Goal: Task Accomplishment & Management: Complete application form

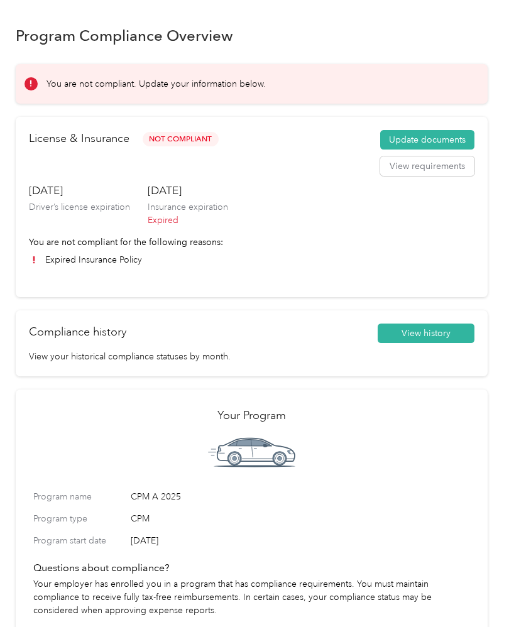
click at [429, 143] on button "Update documents" at bounding box center [427, 140] width 94 height 20
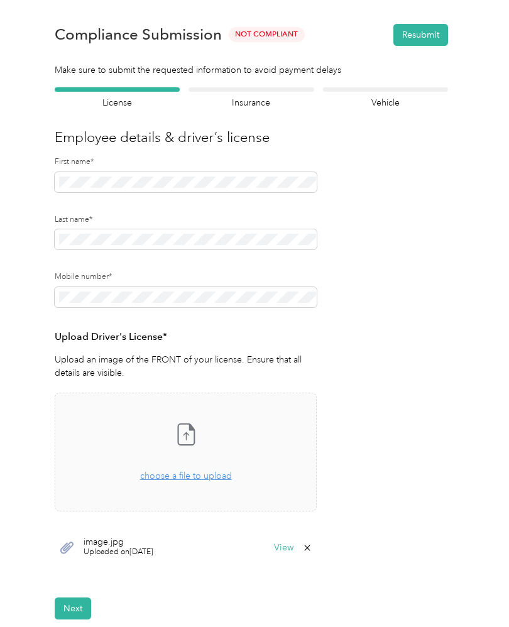
scroll to position [13, 0]
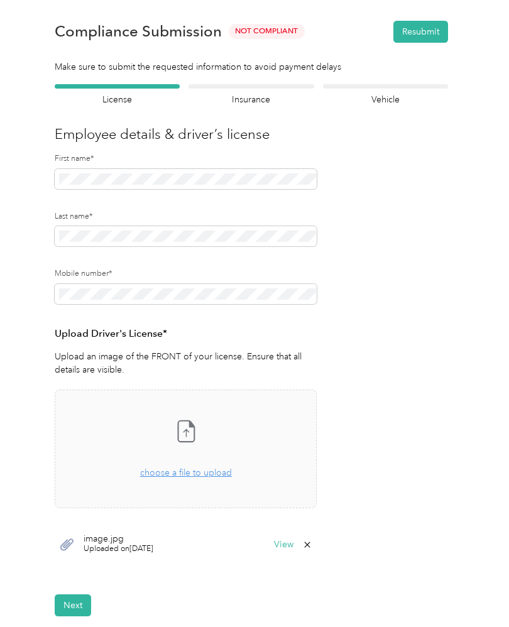
click at [256, 89] on div "Insurance declaration Insurance" at bounding box center [250, 95] width 125 height 22
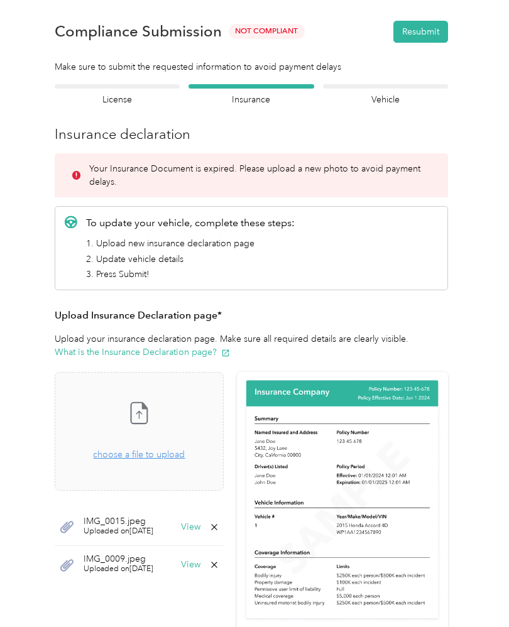
click at [173, 455] on span "choose a file to upload" at bounding box center [139, 454] width 92 height 11
click at [422, 31] on button "Resubmit" at bounding box center [420, 32] width 55 height 22
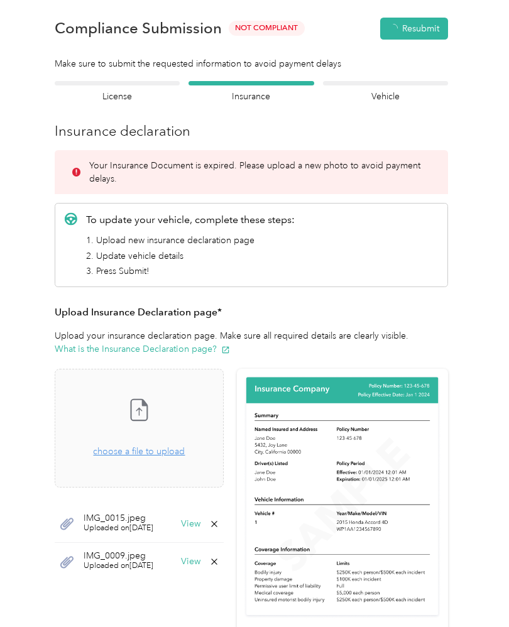
scroll to position [16, 0]
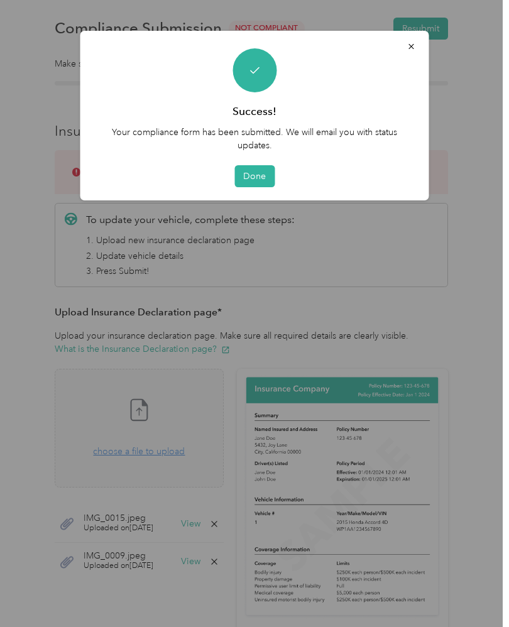
click at [412, 46] on icon "button" at bounding box center [411, 46] width 9 height 9
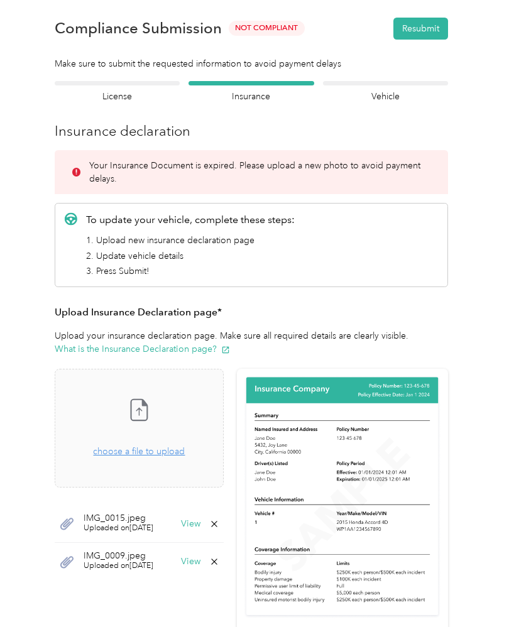
click at [171, 448] on span "choose a file to upload" at bounding box center [139, 451] width 92 height 11
click at [219, 557] on icon at bounding box center [214, 562] width 10 height 10
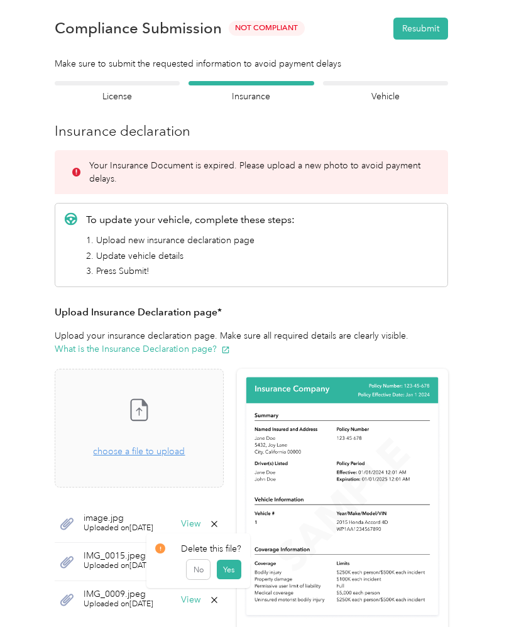
click at [224, 567] on button "Yes" at bounding box center [229, 570] width 25 height 20
click at [219, 558] on icon at bounding box center [214, 562] width 10 height 10
click at [229, 568] on button "Yes" at bounding box center [229, 570] width 25 height 20
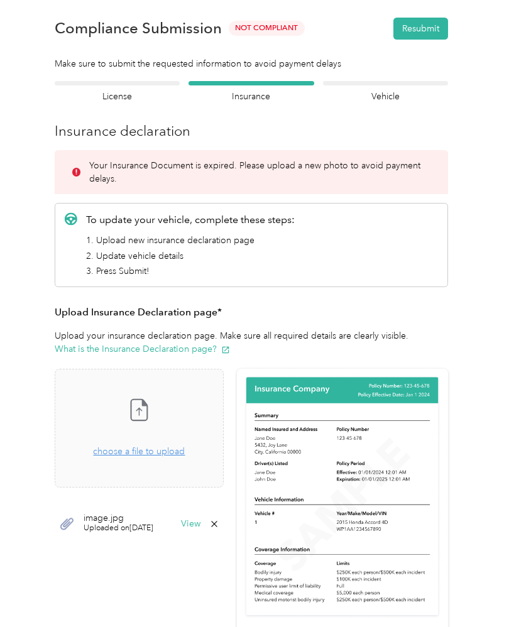
click at [170, 451] on span "choose a file to upload" at bounding box center [139, 451] width 92 height 11
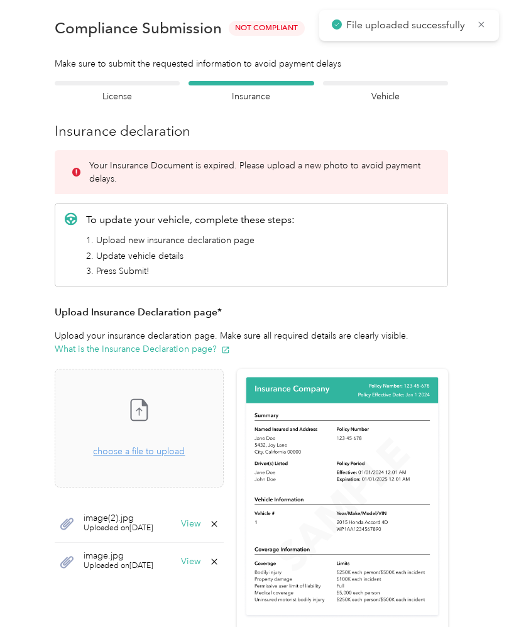
click at [395, 96] on h4 "Vehicle" at bounding box center [385, 96] width 125 height 13
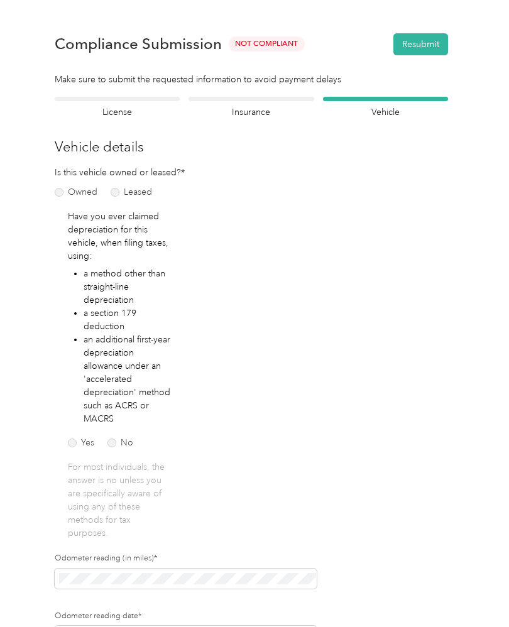
click at [256, 102] on div "Insurance declaration Insurance" at bounding box center [250, 108] width 125 height 22
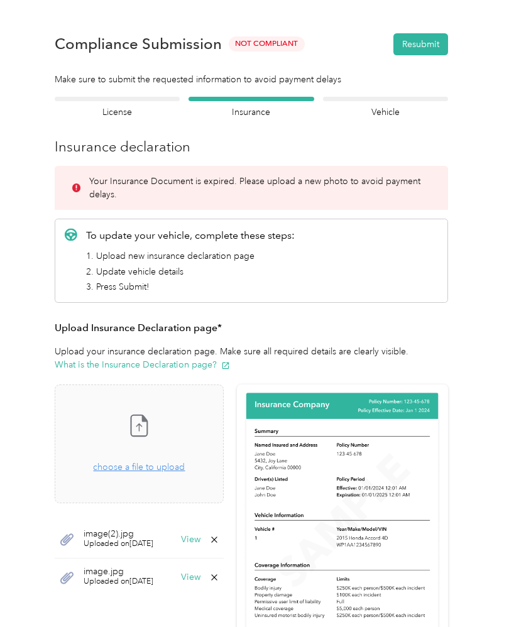
click at [438, 43] on button "Resubmit" at bounding box center [420, 44] width 55 height 22
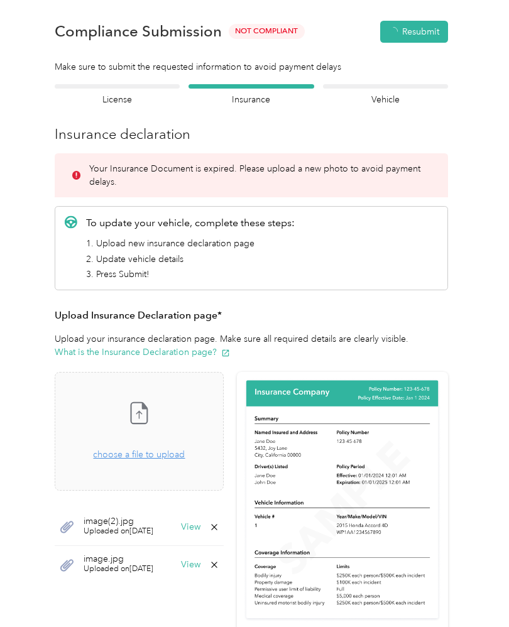
scroll to position [16, 0]
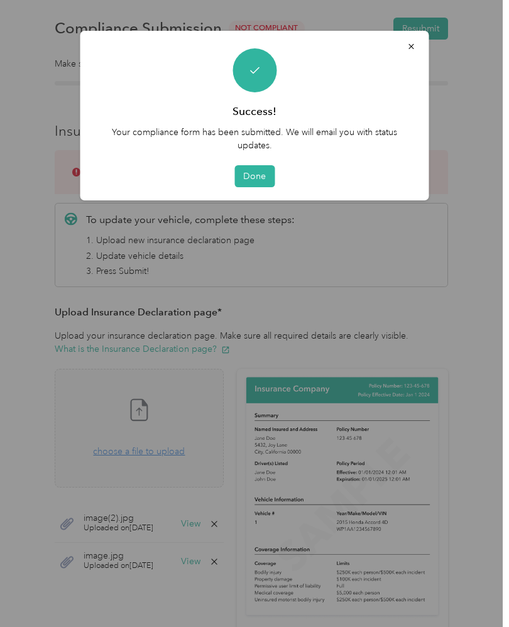
click at [254, 174] on button "Done" at bounding box center [254, 176] width 40 height 22
